Goal: Find specific page/section

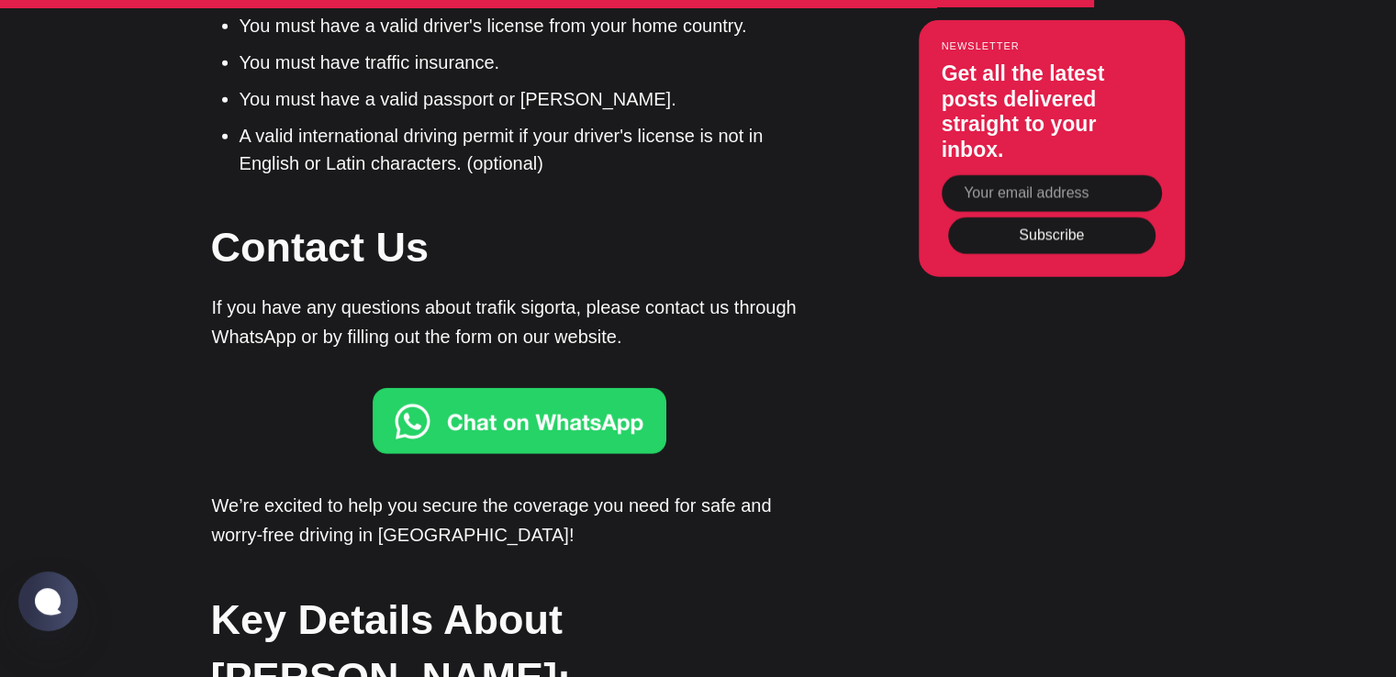
scroll to position [4786, 0]
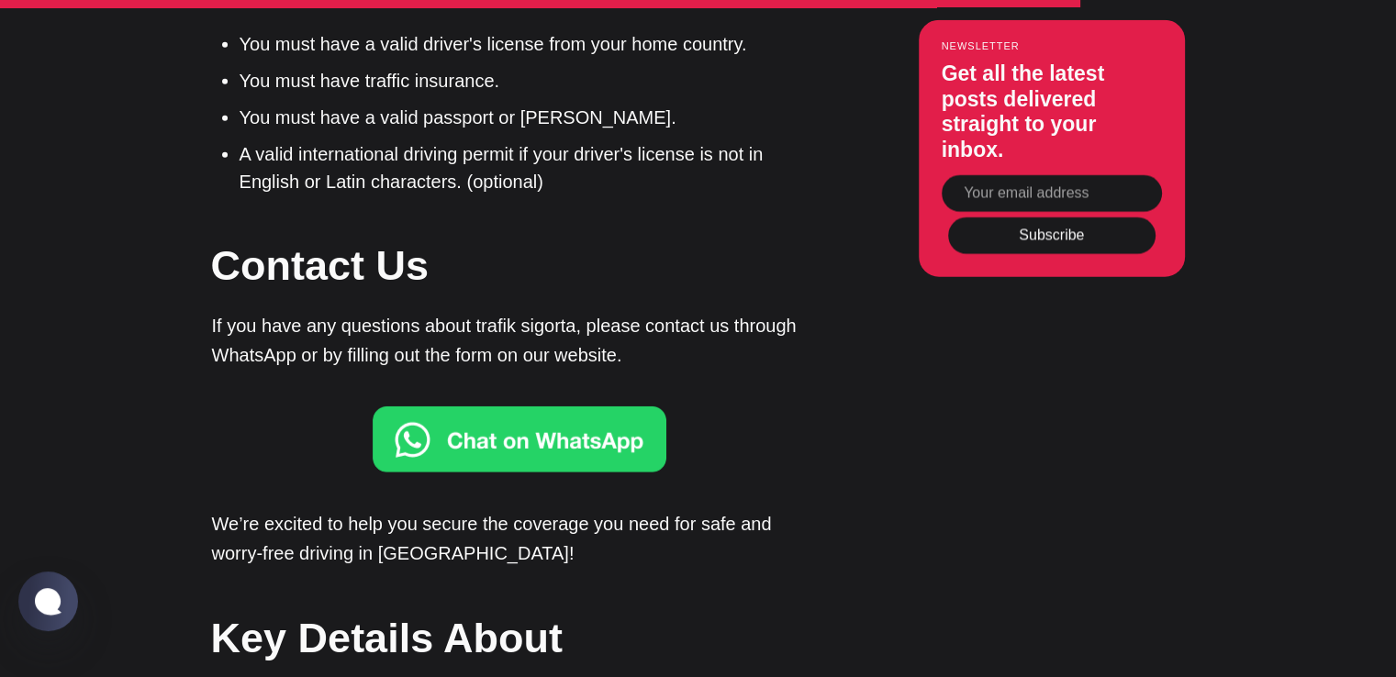
click at [512, 407] on img at bounding box center [520, 440] width 294 height 66
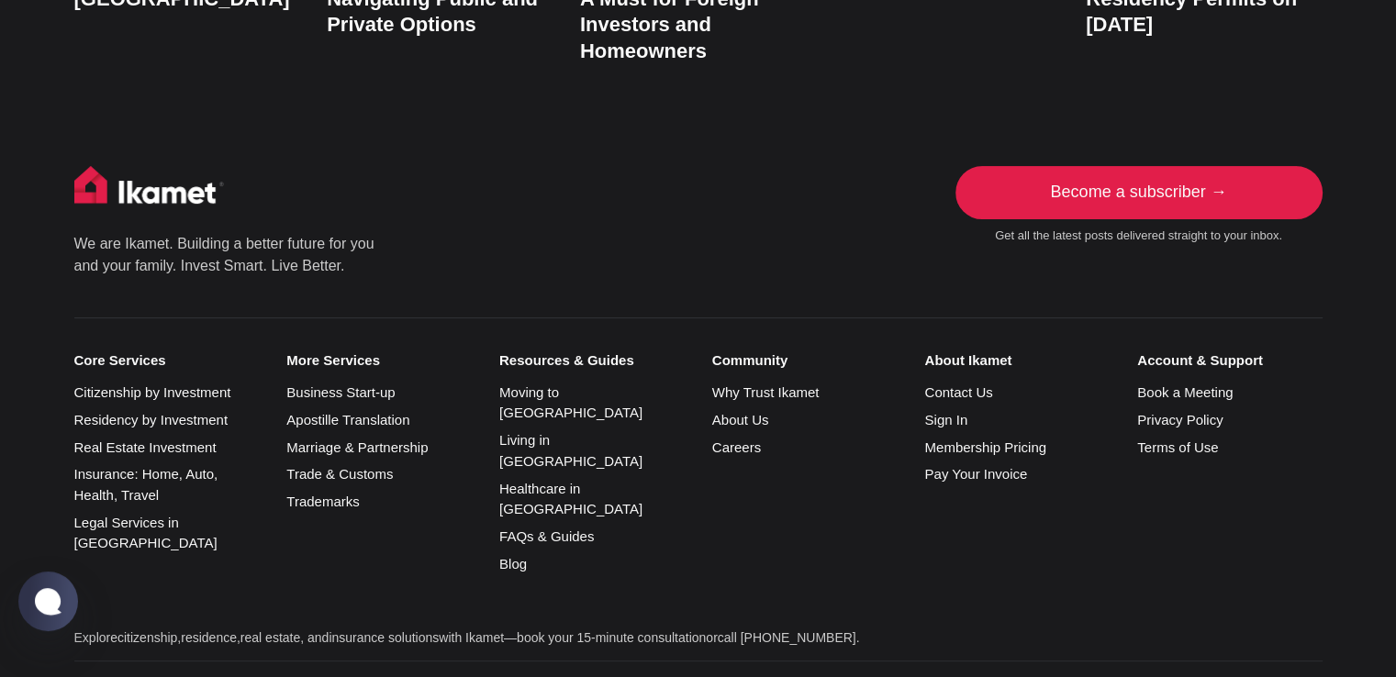
scroll to position [7372, 0]
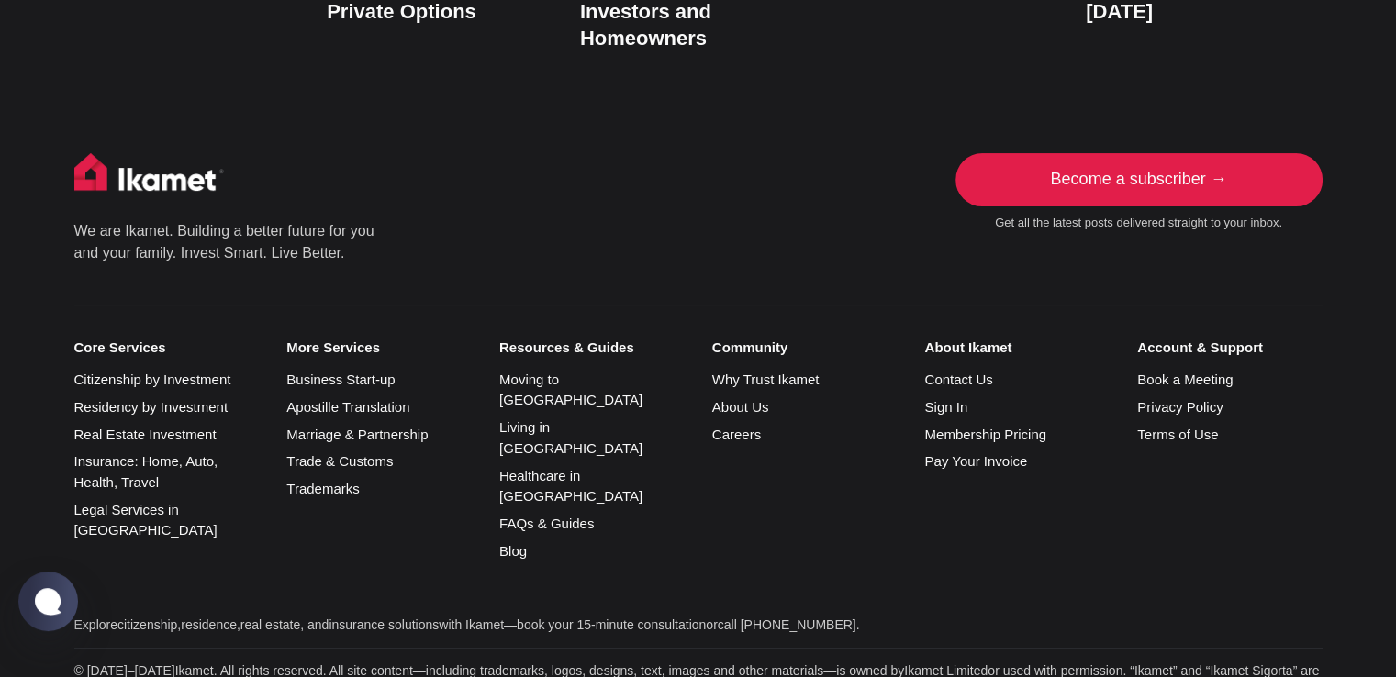
click at [952, 372] on link "Contact Us" at bounding box center [958, 380] width 68 height 16
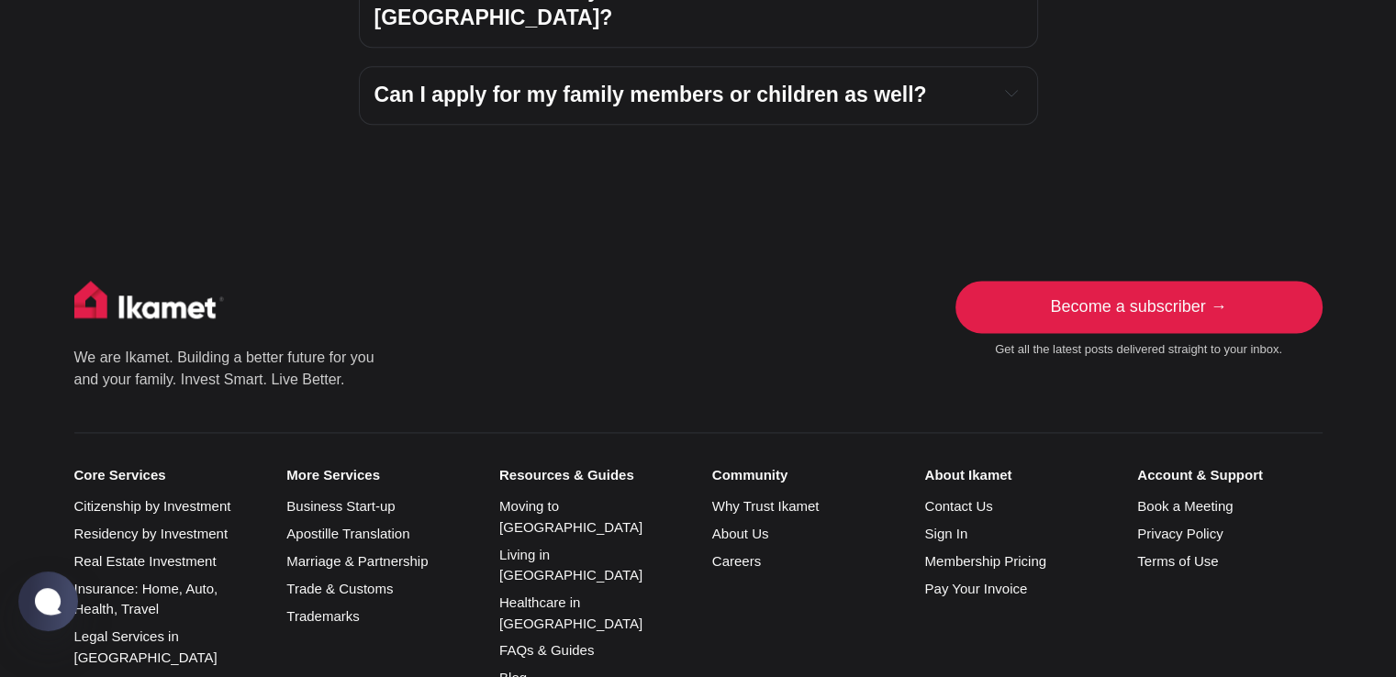
scroll to position [2549, 0]
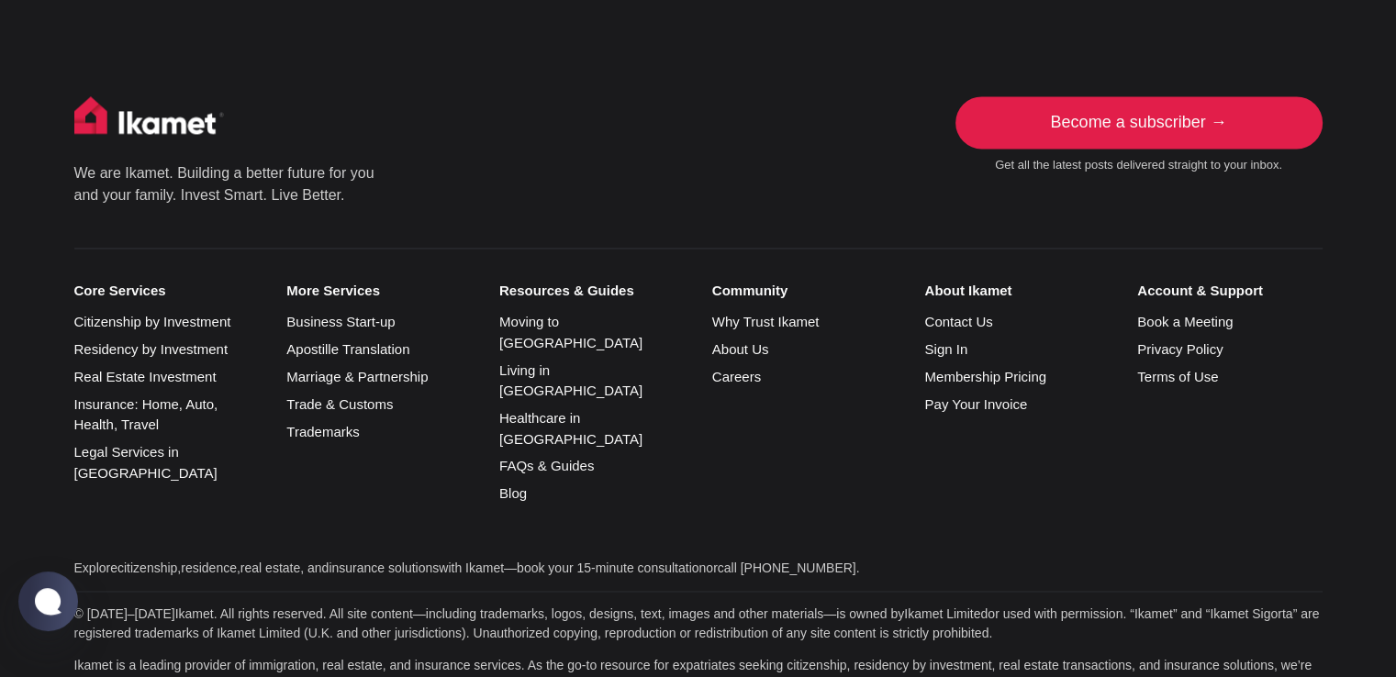
click at [727, 341] on link "About Us" at bounding box center [740, 349] width 57 height 16
